Goal: Download file/media

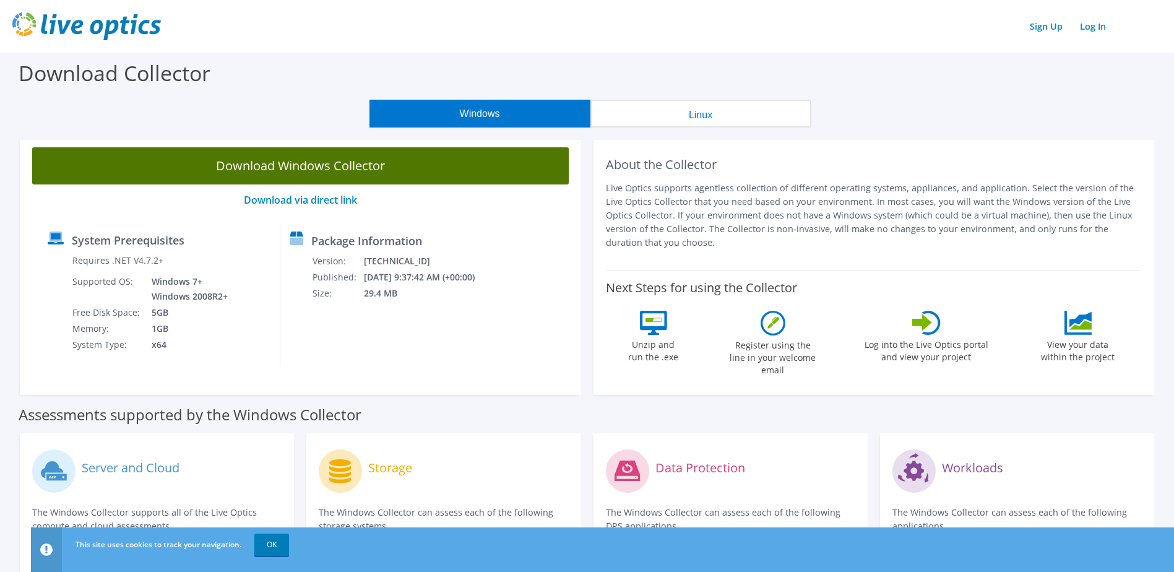
click at [335, 158] on link "Download Windows Collector" at bounding box center [300, 165] width 536 height 37
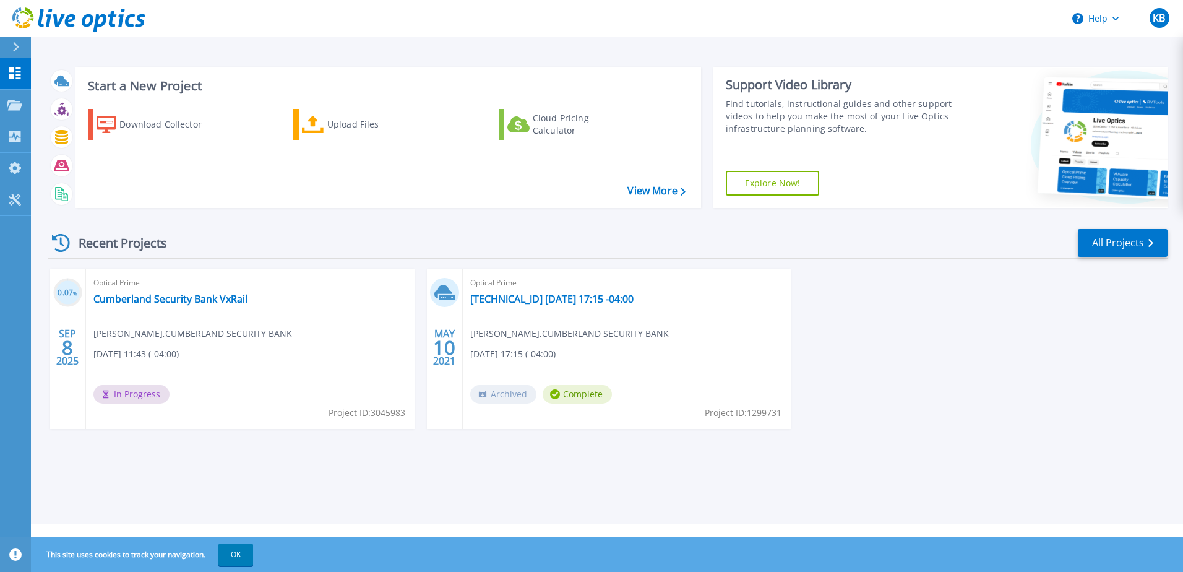
click at [142, 392] on span "In Progress" at bounding box center [131, 394] width 76 height 19
click at [157, 303] on link "Cumberland Security Bank VxRail" at bounding box center [170, 299] width 154 height 12
